Goal: Task Accomplishment & Management: Complete application form

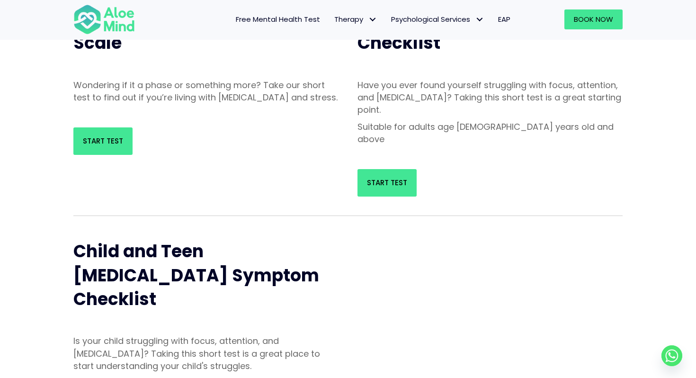
scroll to position [154, 0]
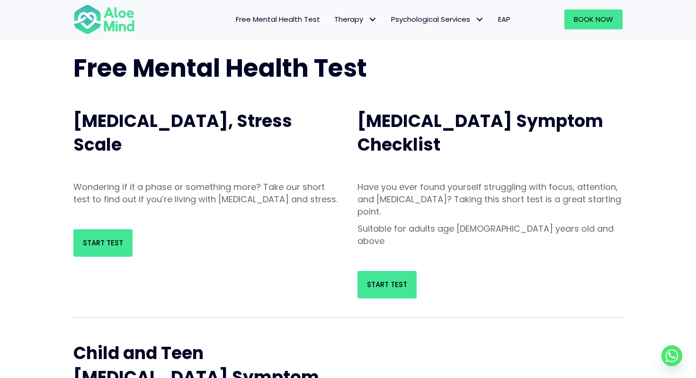
scroll to position [89, 0]
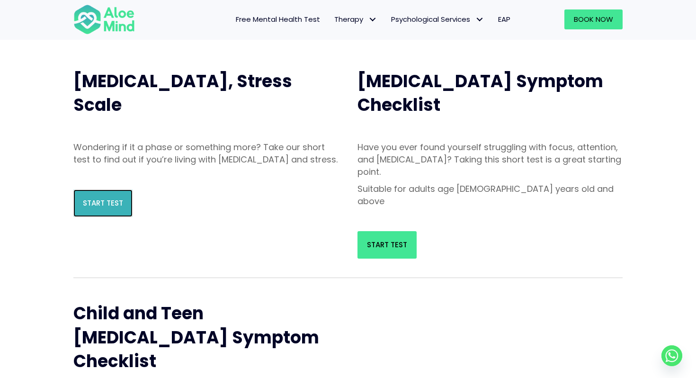
click at [102, 210] on link "Start Test" at bounding box center [102, 202] width 59 height 27
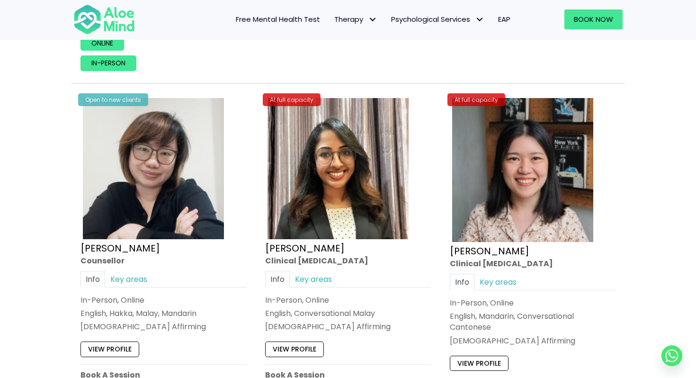
scroll to position [2409, 0]
